Goal: Task Accomplishment & Management: Complete application form

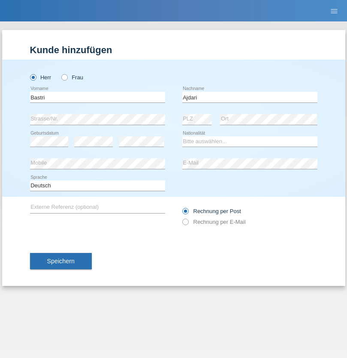
type input "Ajdari"
select select "MK"
select select "C"
select select "01"
select select "02"
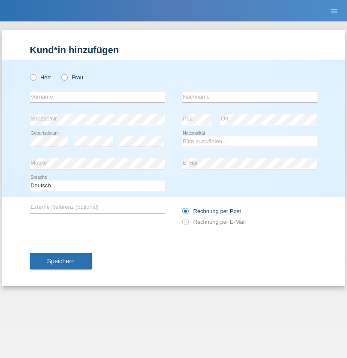
radio input "true"
click at [97, 97] on input "text" at bounding box center [97, 97] width 135 height 11
type input "Nebahaat"
click at [250, 97] on input "text" at bounding box center [249, 97] width 135 height 11
type input "Karamani"
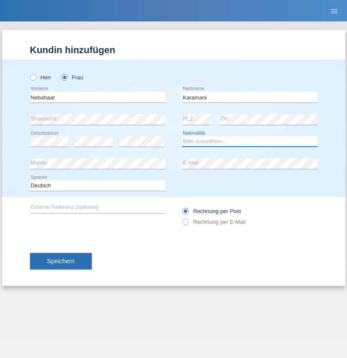
select select "RS"
select select "C"
select select "21"
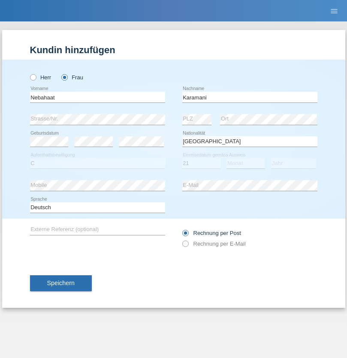
select select "08"
select select "2001"
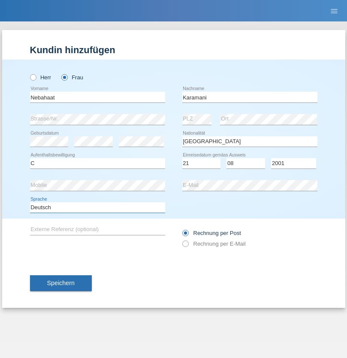
select select "en"
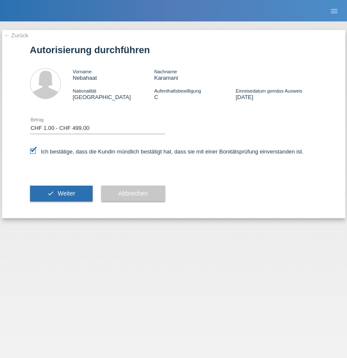
select select "1"
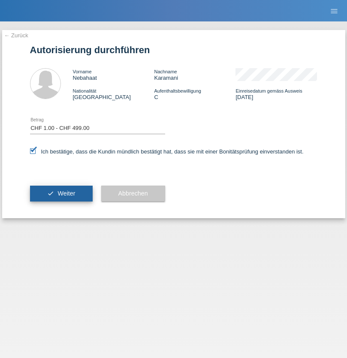
click at [61, 193] on span "Weiter" at bounding box center [66, 193] width 18 height 7
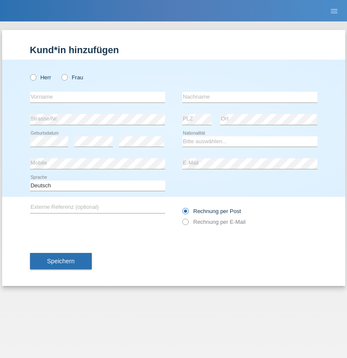
radio input "true"
click at [97, 97] on input "text" at bounding box center [97, 97] width 135 height 11
type input "[PERSON_NAME]"
click at [250, 97] on input "text" at bounding box center [249, 97] width 135 height 11
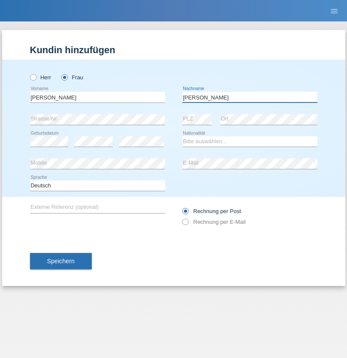
type input "[PERSON_NAME]"
select select "CH"
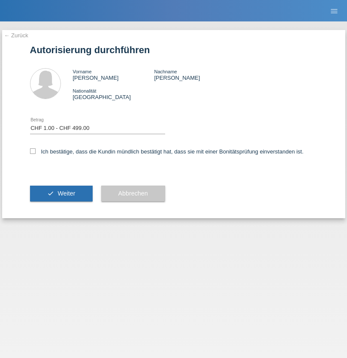
select select "1"
checkbox input "true"
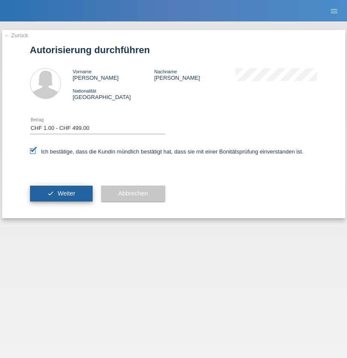
click at [61, 193] on span "Weiter" at bounding box center [66, 193] width 18 height 7
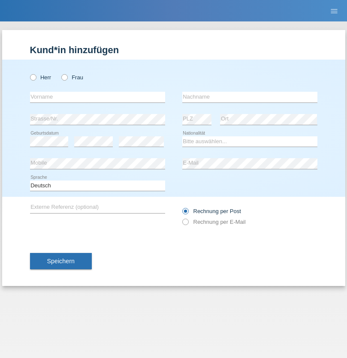
radio input "true"
click at [97, 97] on input "text" at bounding box center [97, 97] width 135 height 11
type input "Christopher"
click at [250, 97] on input "text" at bounding box center [249, 97] width 135 height 11
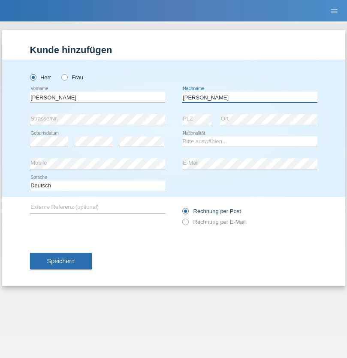
type input "Ortega"
select select "CH"
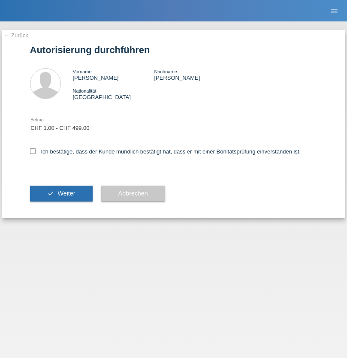
select select "1"
checkbox input "true"
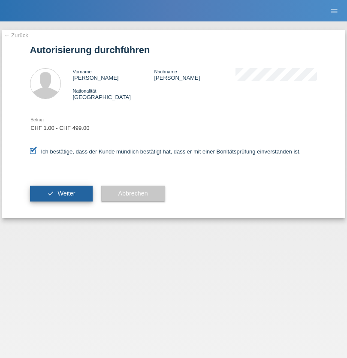
click at [61, 193] on span "Weiter" at bounding box center [66, 193] width 18 height 7
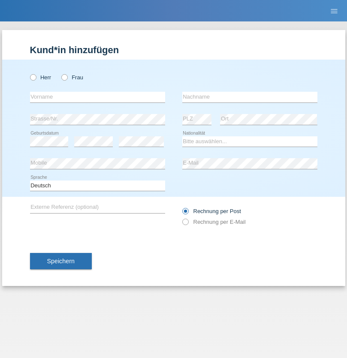
radio input "true"
click at [97, 97] on input "text" at bounding box center [97, 97] width 135 height 11
type input "Luca"
click at [250, 97] on input "text" at bounding box center [249, 97] width 135 height 11
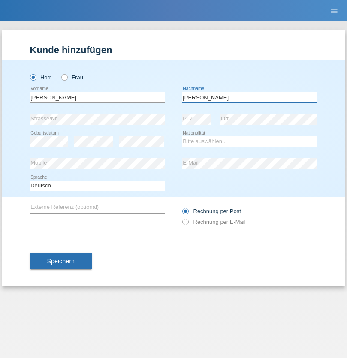
type input "Meier"
select select "CH"
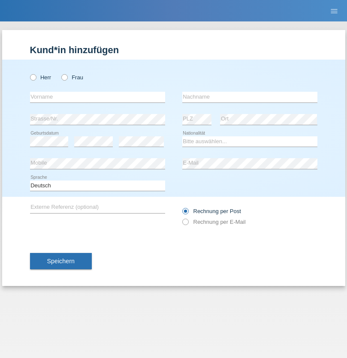
radio input "true"
click at [97, 97] on input "text" at bounding box center [97, 97] width 135 height 11
type input "[PERSON_NAME]"
click at [250, 97] on input "text" at bounding box center [249, 97] width 135 height 11
type input "Selmonaj"
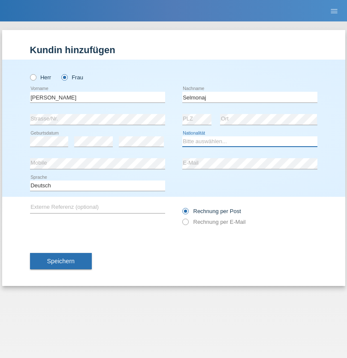
select select "CH"
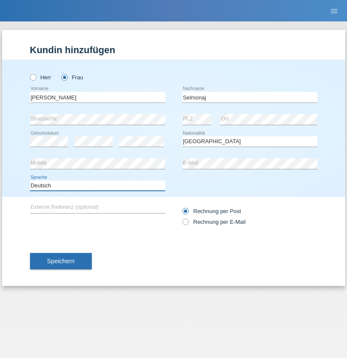
select select "en"
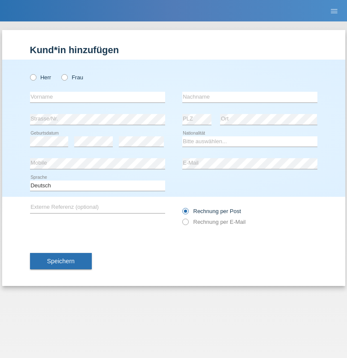
radio input "true"
click at [97, 97] on input "text" at bounding box center [97, 97] width 135 height 11
type input "[PERSON_NAME]"
click at [250, 97] on input "text" at bounding box center [249, 97] width 135 height 11
type input "Mehlhorn"
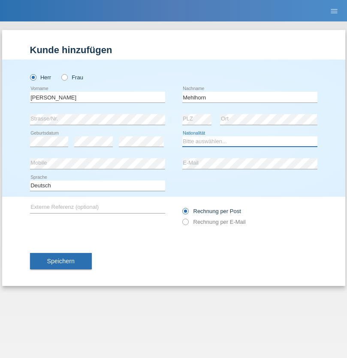
select select "CH"
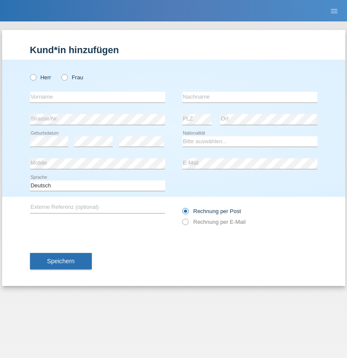
radio input "true"
click at [97, 97] on input "text" at bounding box center [97, 97] width 135 height 11
type input "[PERSON_NAME]"
click at [250, 97] on input "text" at bounding box center [249, 97] width 135 height 11
type input "Papuc"
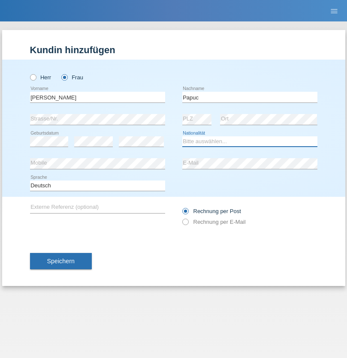
select select "RO"
select select "C"
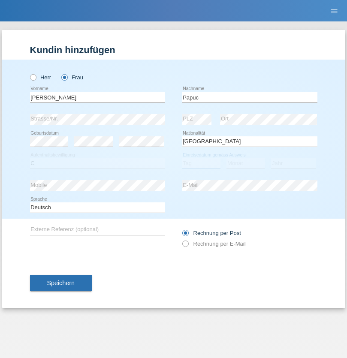
select select "30"
select select "07"
select select "2019"
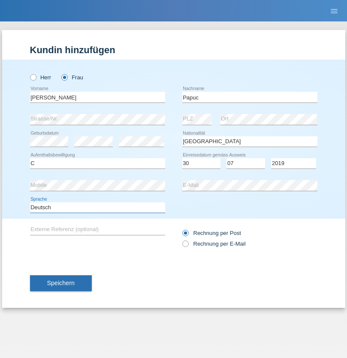
select select "en"
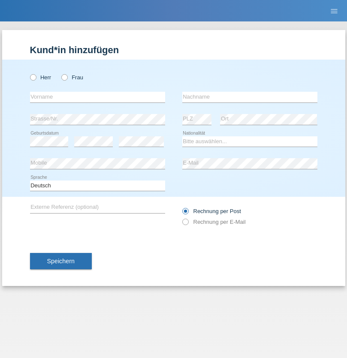
radio input "true"
click at [97, 97] on input "text" at bounding box center [97, 97] width 135 height 11
type input "Dikbaş"
click at [250, 97] on input "text" at bounding box center [249, 97] width 135 height 11
type input "Nuray"
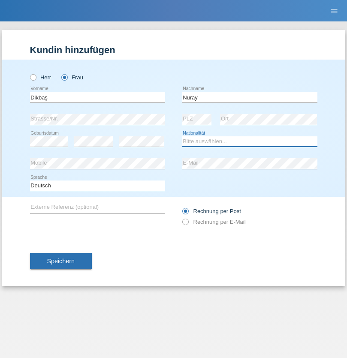
select select "TR"
select select "C"
select select "09"
select select "11"
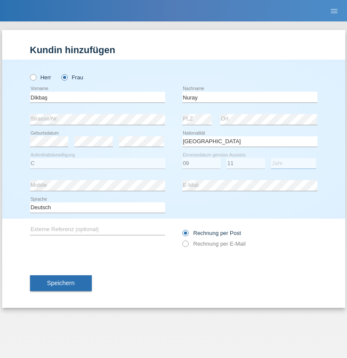
select select "1994"
